Goal: Transaction & Acquisition: Purchase product/service

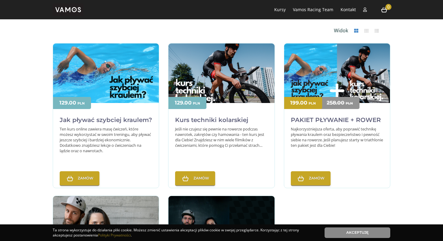
scroll to position [162, 0]
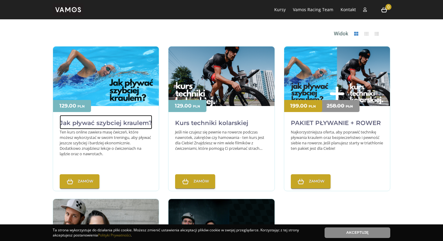
click at [103, 121] on h2 "Jak pływać szybciej kraulem?" at bounding box center [106, 122] width 93 height 14
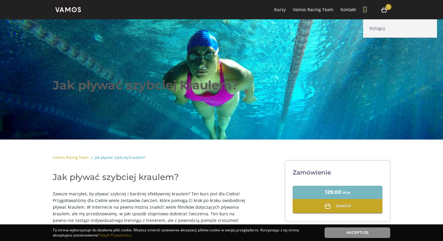
click at [365, 9] on icon at bounding box center [365, 10] width 4 height 4
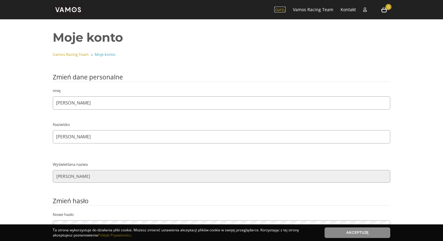
click at [283, 9] on link "Kursy" at bounding box center [279, 10] width 11 height 6
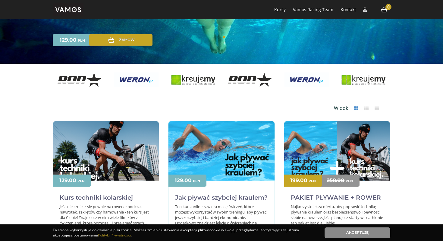
scroll to position [106, 0]
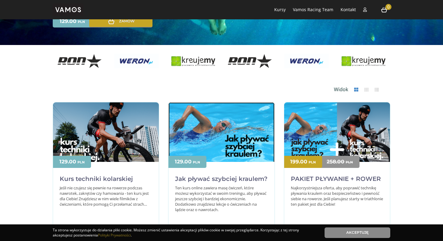
click at [221, 143] on img at bounding box center [222, 137] width 106 height 71
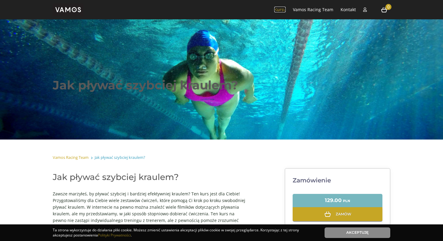
click at [283, 11] on link "Kursy" at bounding box center [279, 10] width 11 height 6
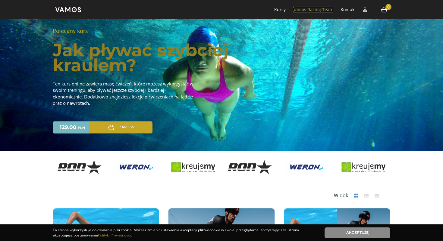
click at [318, 10] on link "Vamos Racing Team" at bounding box center [313, 10] width 40 height 6
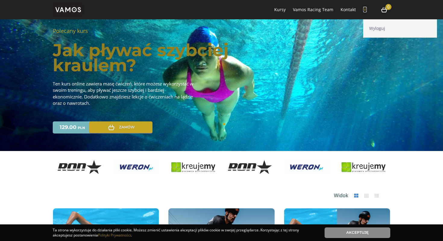
click at [366, 11] on icon at bounding box center [365, 10] width 4 height 4
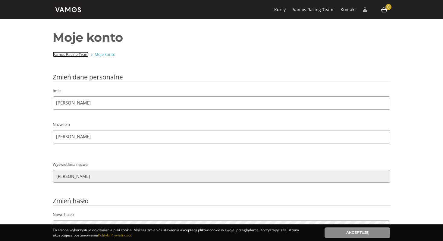
click at [77, 56] on link "Vamos Racing Team" at bounding box center [71, 54] width 36 height 5
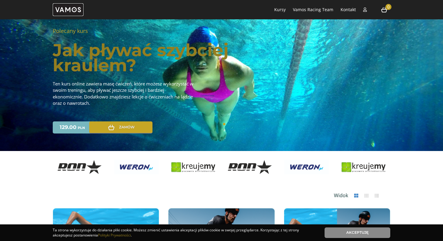
click at [68, 10] on img at bounding box center [68, 9] width 31 height 13
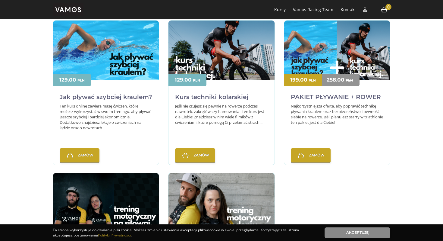
scroll to position [188, 0]
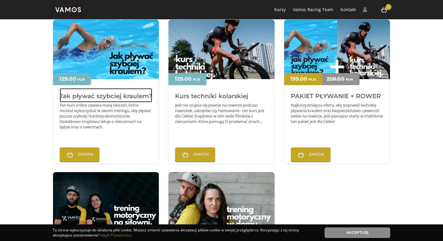
click at [108, 96] on h2 "Jak pływać szybciej kraulem?" at bounding box center [106, 95] width 93 height 14
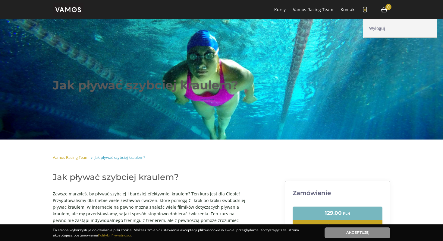
click at [366, 11] on icon at bounding box center [365, 10] width 4 height 4
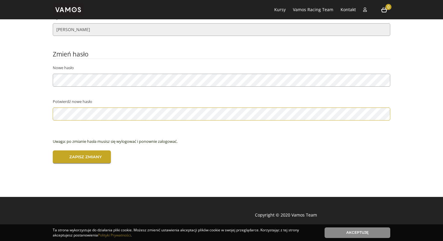
scroll to position [147, 0]
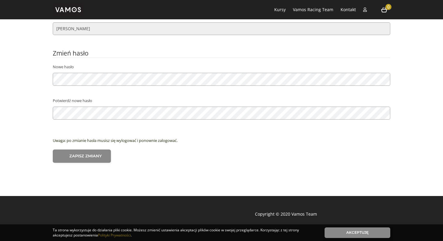
click at [93, 153] on input "Zapisz zmiany" at bounding box center [82, 156] width 58 height 14
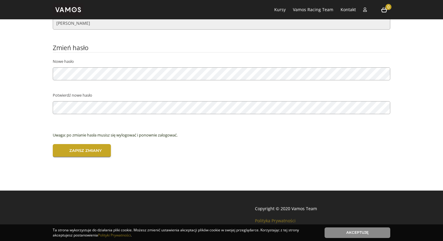
scroll to position [157, 0]
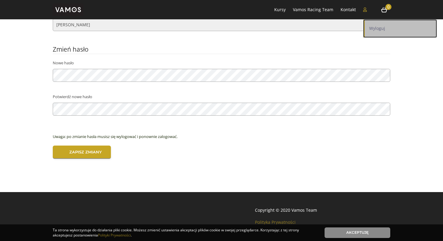
click at [371, 25] on link "Wyloguj" at bounding box center [400, 28] width 74 height 18
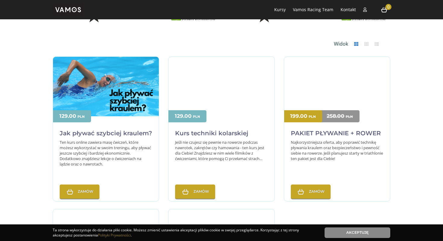
scroll to position [145, 0]
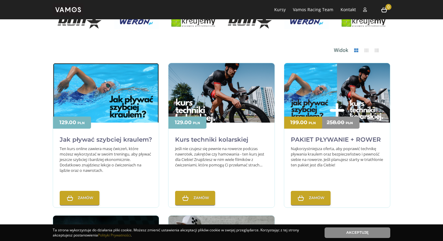
click at [119, 111] on img at bounding box center [106, 98] width 106 height 71
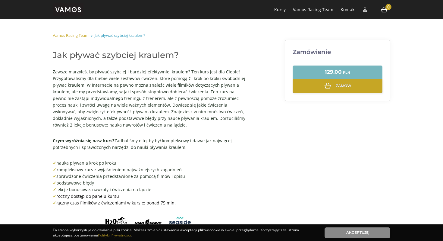
scroll to position [118, 0]
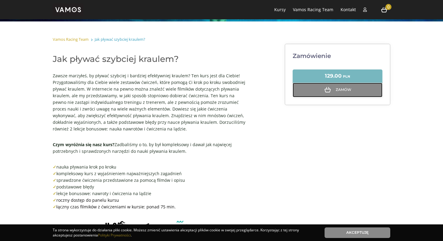
click at [323, 84] on link "Zamów" at bounding box center [338, 90] width 90 height 14
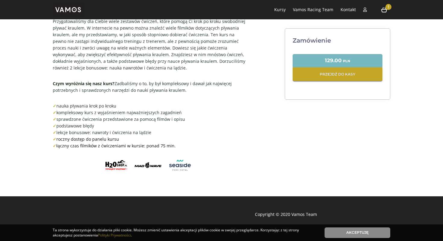
scroll to position [174, 0]
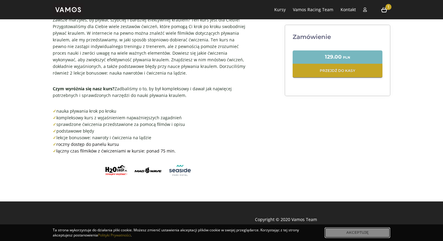
click at [343, 232] on link "Akceptuję" at bounding box center [358, 232] width 66 height 11
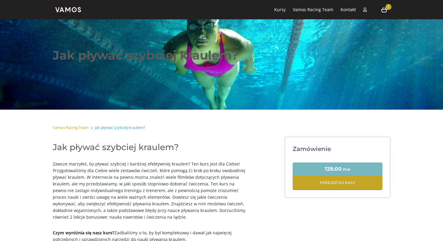
scroll to position [0, 0]
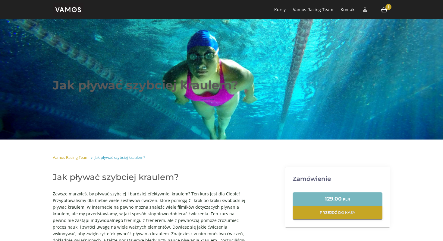
click at [386, 9] on span "1" at bounding box center [389, 7] width 6 height 6
click at [384, 9] on icon at bounding box center [383, 9] width 7 height 7
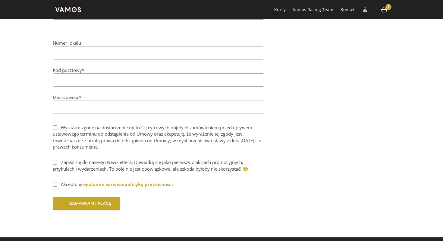
scroll to position [408, 0]
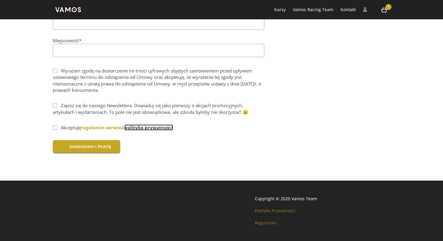
click at [142, 127] on link "politykę prywatności" at bounding box center [149, 127] width 49 height 6
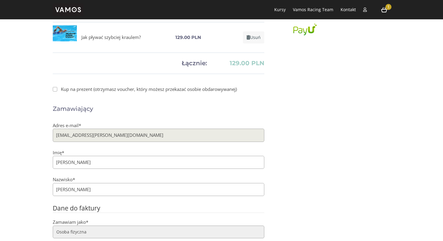
scroll to position [0, 0]
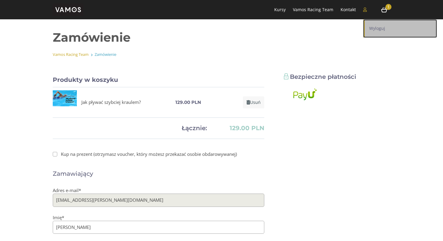
click at [371, 30] on link "Wyloguj" at bounding box center [400, 28] width 74 height 18
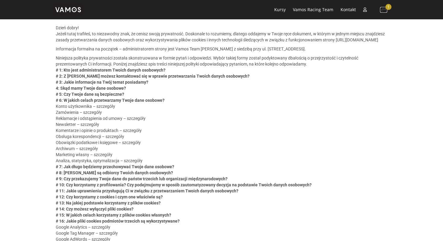
click at [384, 10] on icon at bounding box center [383, 9] width 7 height 7
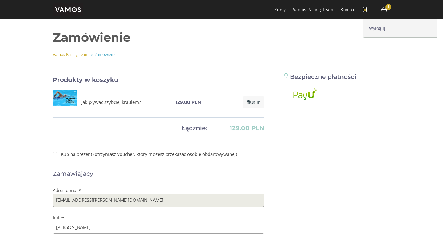
click at [366, 10] on icon at bounding box center [365, 10] width 4 height 4
